Goal: Task Accomplishment & Management: Manage account settings

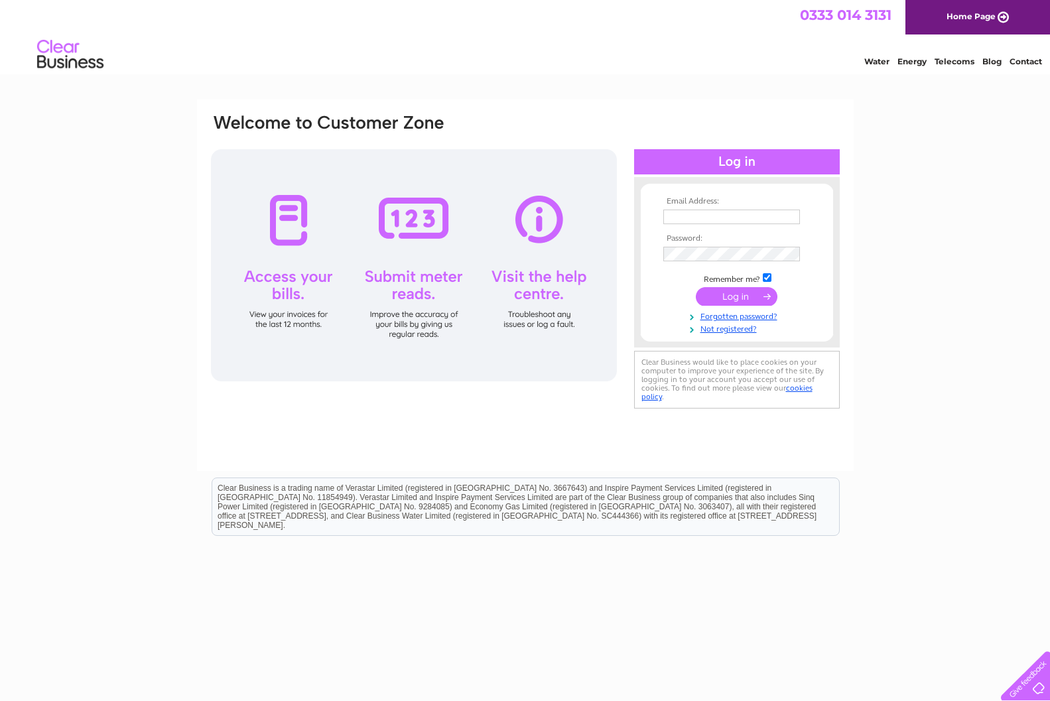
type input "walterpickering@hotmail.co.uk"
click at [735, 292] on input "submit" at bounding box center [737, 296] width 82 height 19
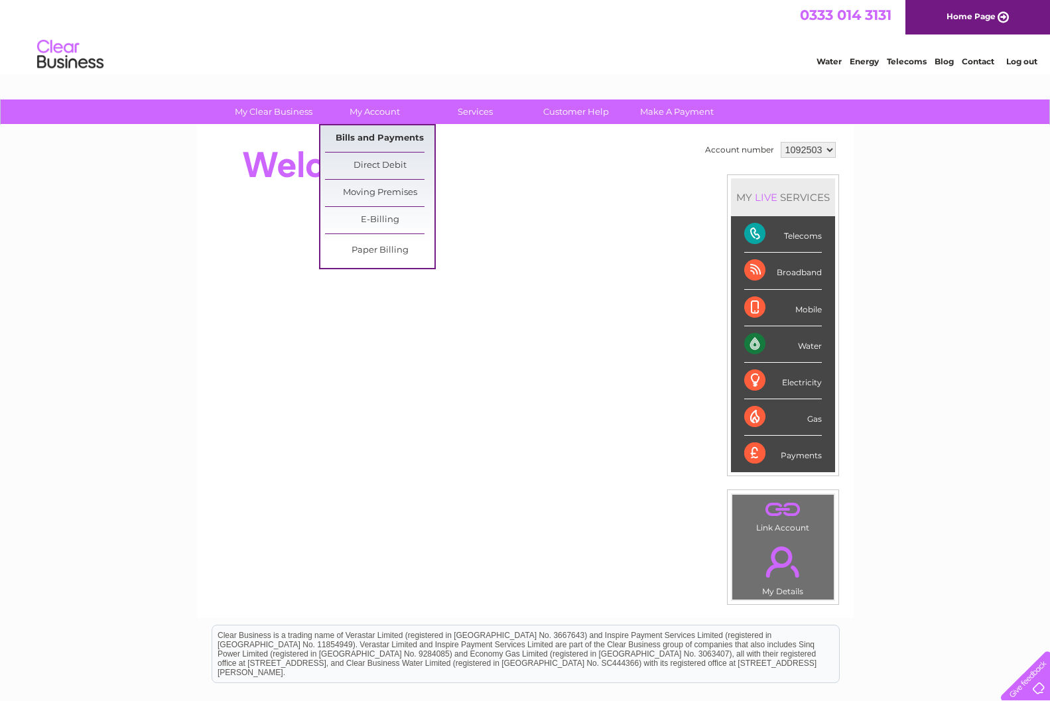
click at [381, 143] on link "Bills and Payments" at bounding box center [379, 138] width 109 height 27
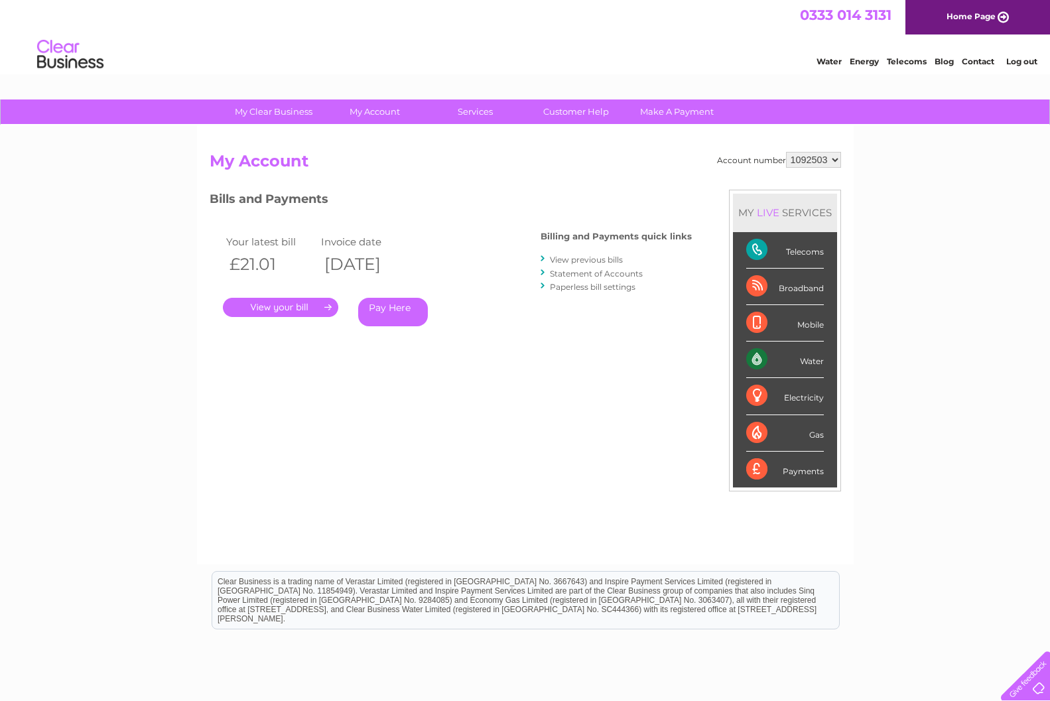
click at [289, 299] on link "." at bounding box center [280, 307] width 115 height 19
click at [613, 257] on link "View previous bills" at bounding box center [586, 260] width 73 height 10
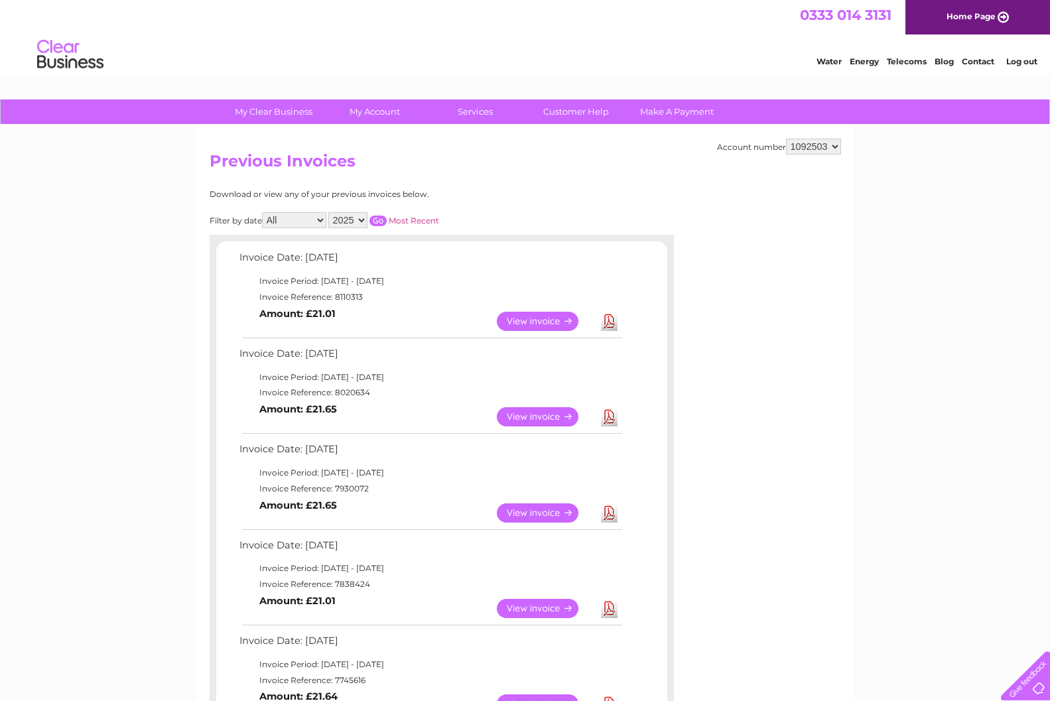
click at [616, 424] on link "Download" at bounding box center [609, 416] width 17 height 19
click at [558, 414] on link "View" at bounding box center [545, 416] width 97 height 19
